Goal: Check status: Check status

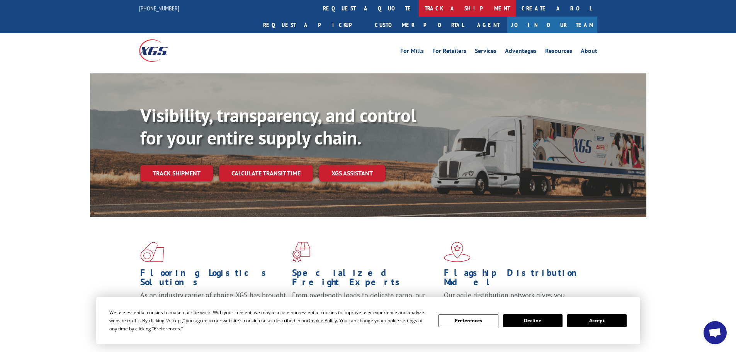
click at [419, 5] on link "track a shipment" at bounding box center [467, 8] width 97 height 17
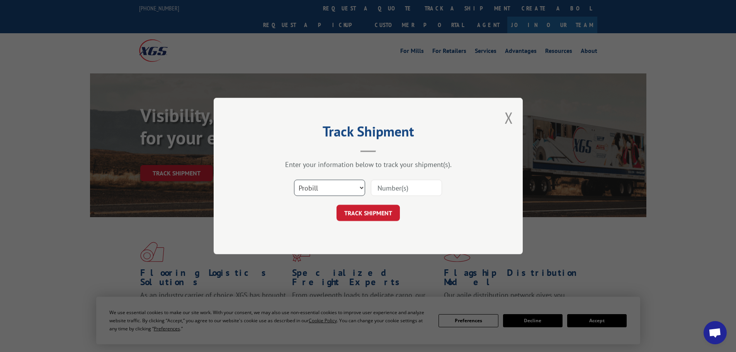
click at [309, 188] on select "Select category... Probill BOL PO" at bounding box center [329, 188] width 71 height 16
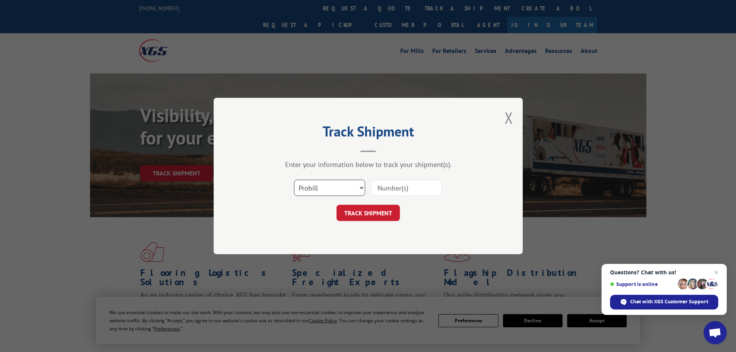
select select "bol"
click at [294, 180] on select "Select category... Probill BOL PO" at bounding box center [329, 188] width 71 height 16
paste input "5560231"
type input "5560231"
click at [371, 216] on button "TRACK SHIPMENT" at bounding box center [368, 213] width 63 height 16
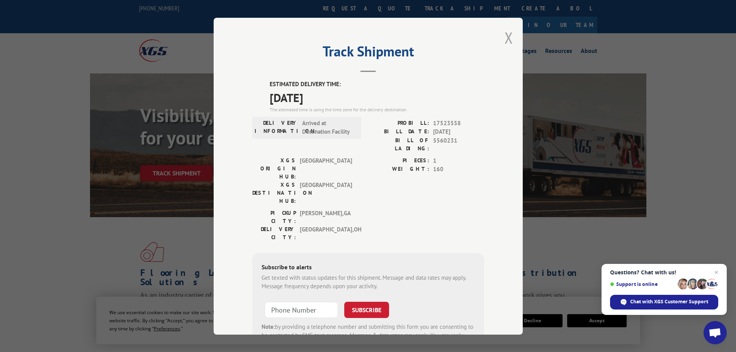
click at [507, 40] on button "Close modal" at bounding box center [509, 37] width 9 height 20
